Goal: Information Seeking & Learning: Understand process/instructions

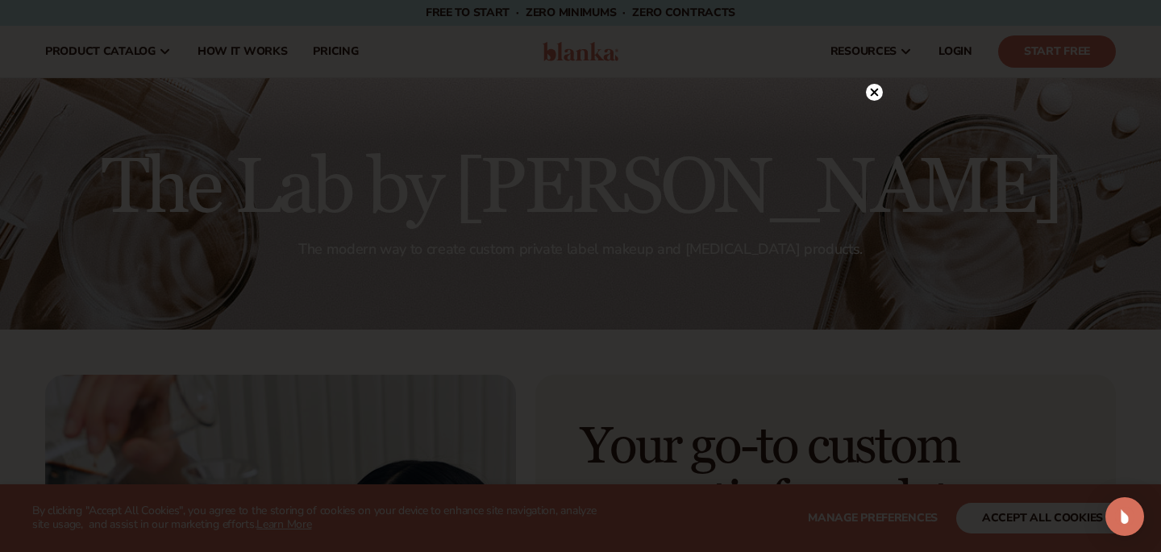
click at [871, 92] on circle at bounding box center [874, 92] width 17 height 17
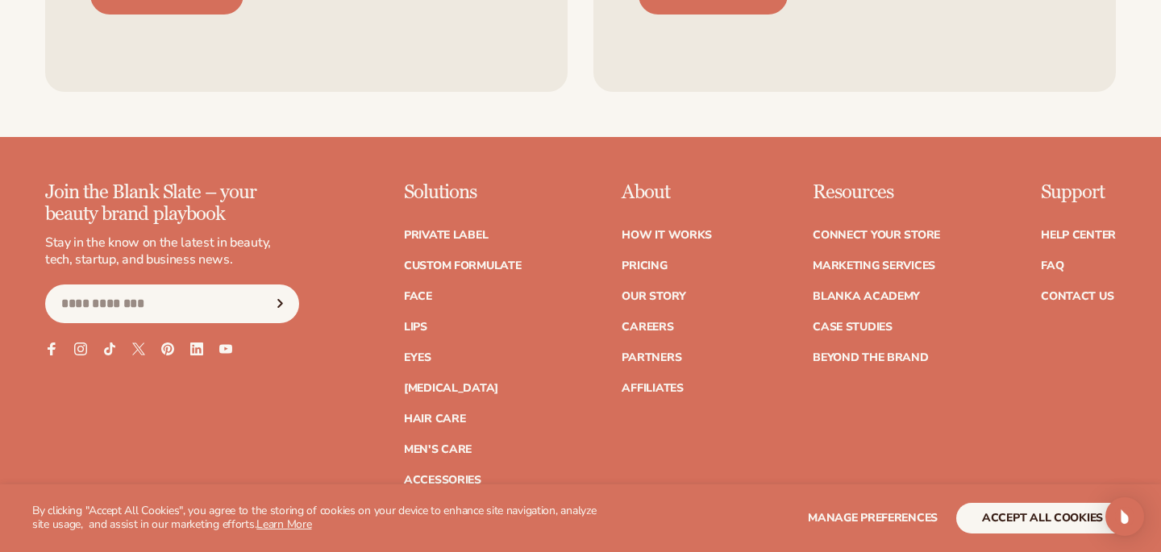
scroll to position [2704, 0]
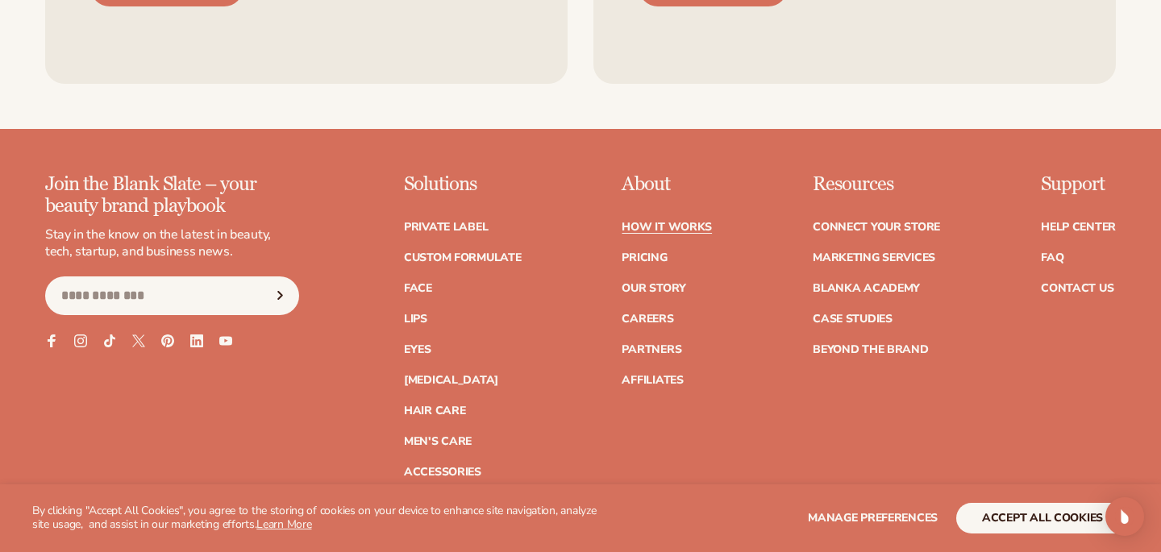
click at [682, 231] on link "How It Works" at bounding box center [667, 227] width 90 height 11
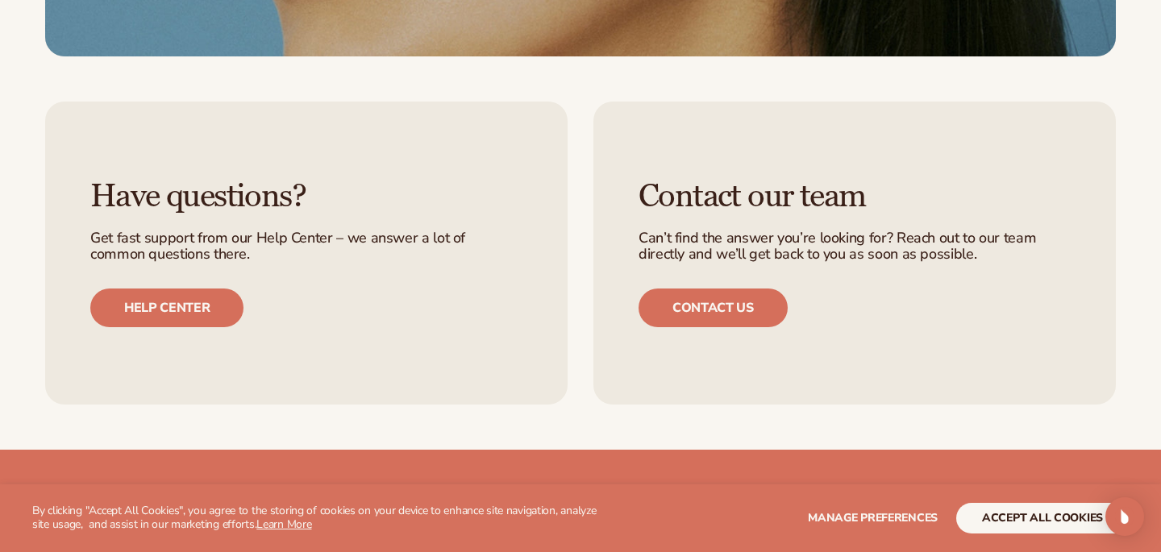
scroll to position [3575, 0]
